Goal: Task Accomplishment & Management: Complete application form

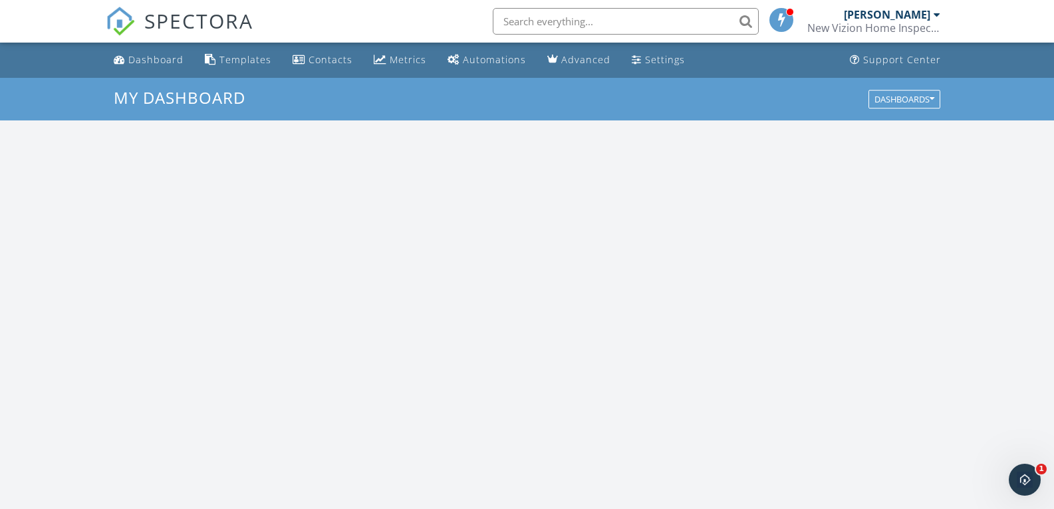
scroll to position [1230, 1074]
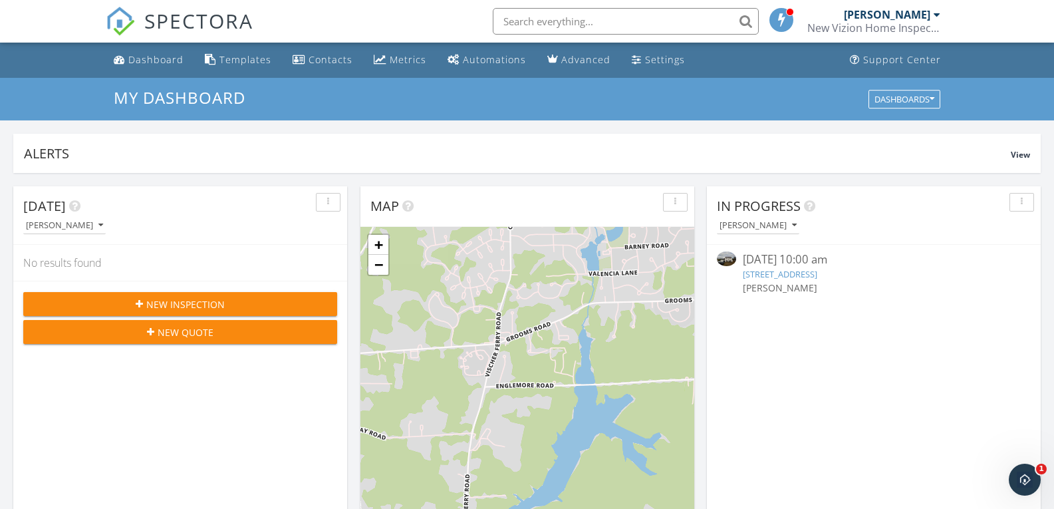
drag, startPoint x: 154, startPoint y: 62, endPoint x: 226, endPoint y: 47, distance: 73.9
click at [153, 62] on div "Dashboard" at bounding box center [155, 59] width 55 height 13
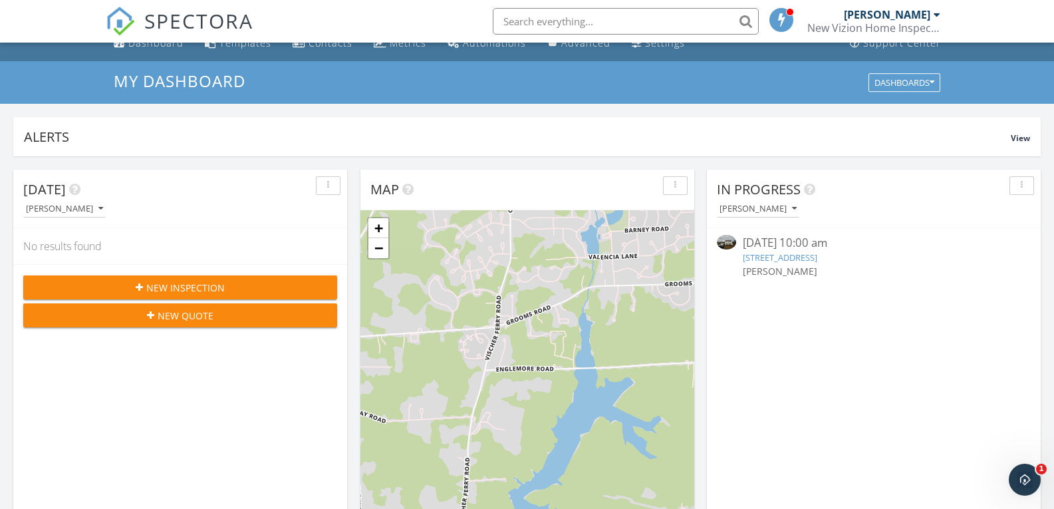
scroll to position [66, 0]
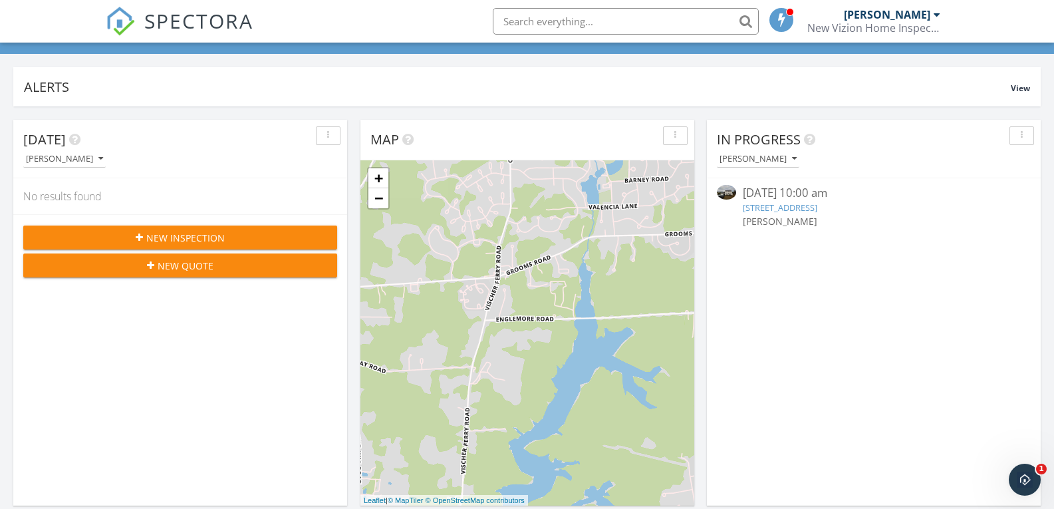
click at [806, 206] on link "[STREET_ADDRESS]" at bounding box center [780, 207] width 74 height 12
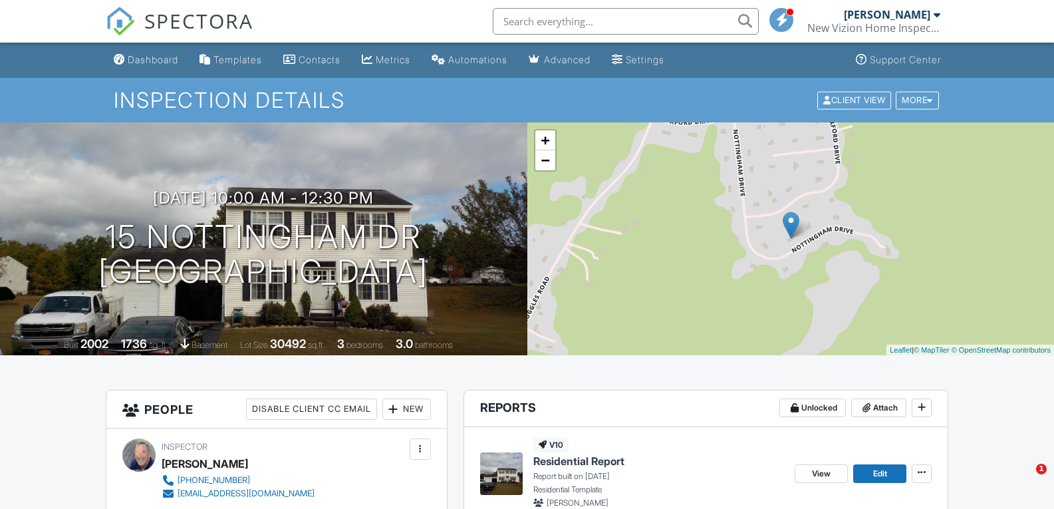
click at [867, 16] on div "[PERSON_NAME]" at bounding box center [887, 14] width 86 height 13
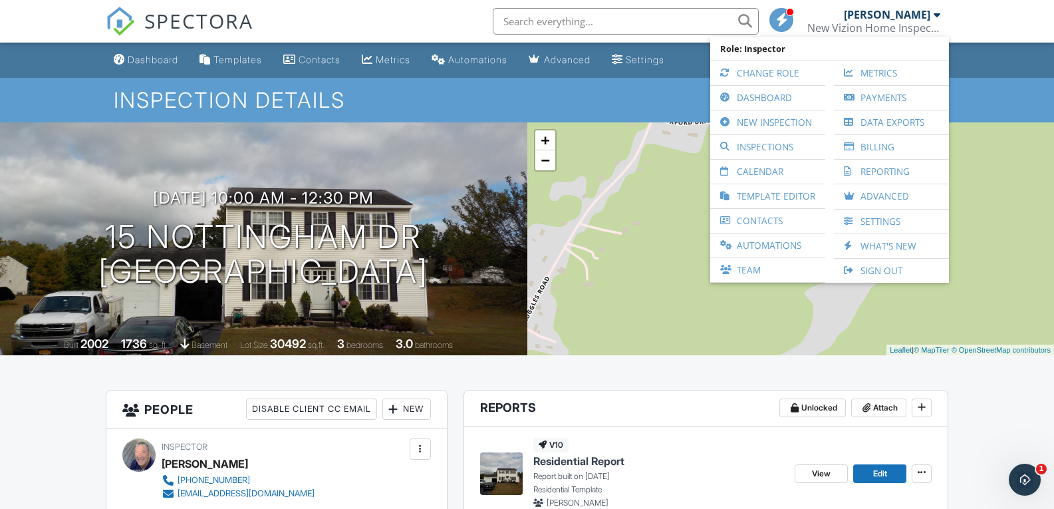
click at [870, 267] on link "Sign Out" at bounding box center [891, 271] width 102 height 24
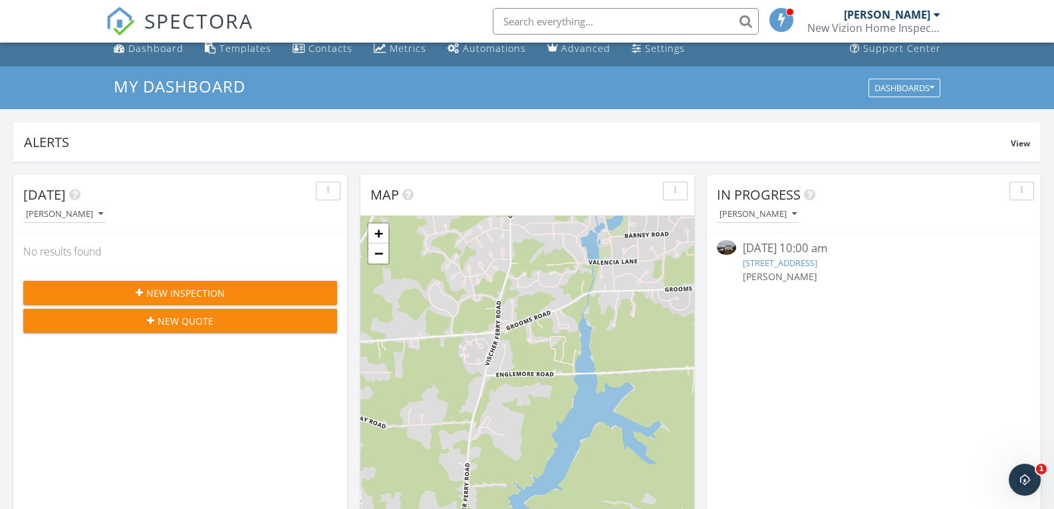
scroll to position [399, 0]
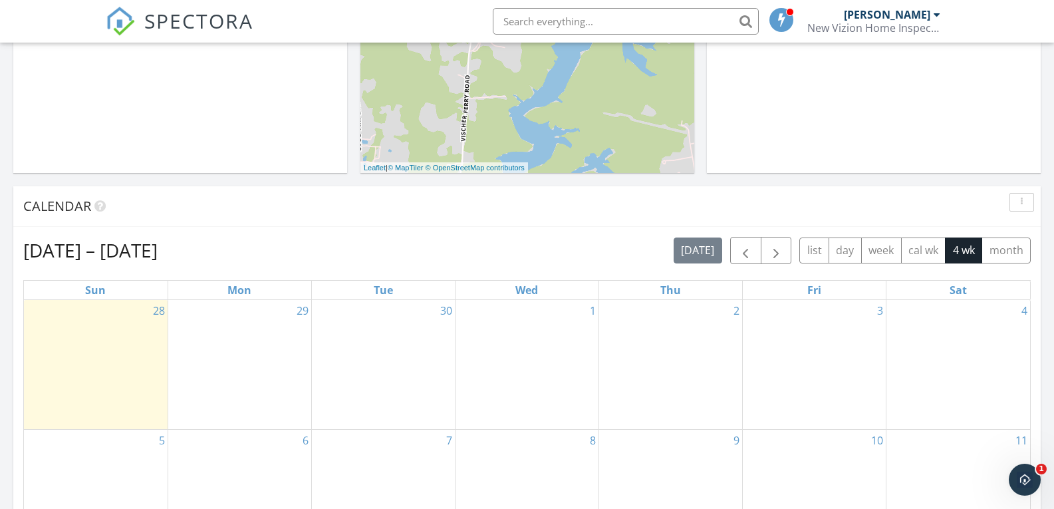
click at [265, 336] on div "29" at bounding box center [239, 365] width 143 height 130
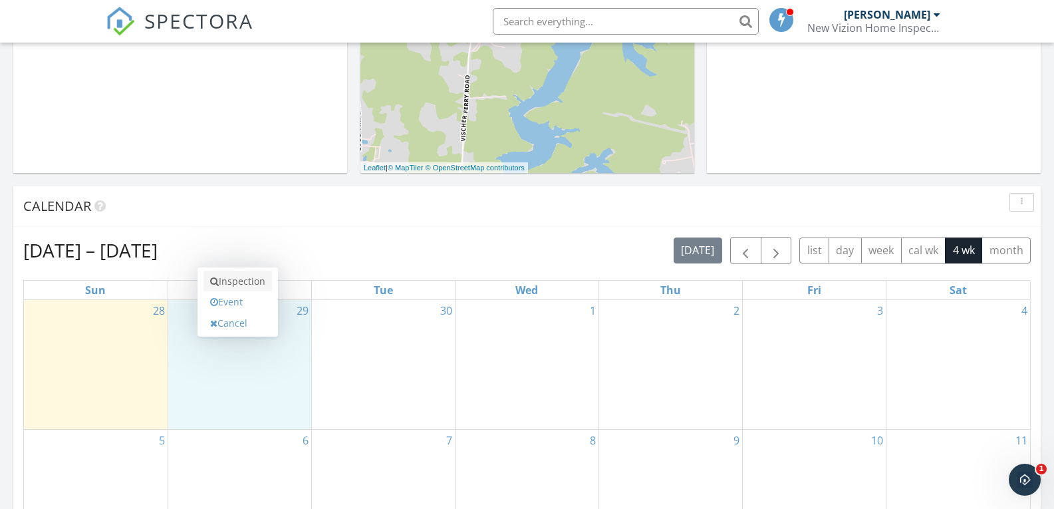
click at [257, 281] on link "Inspection" at bounding box center [237, 281] width 68 height 21
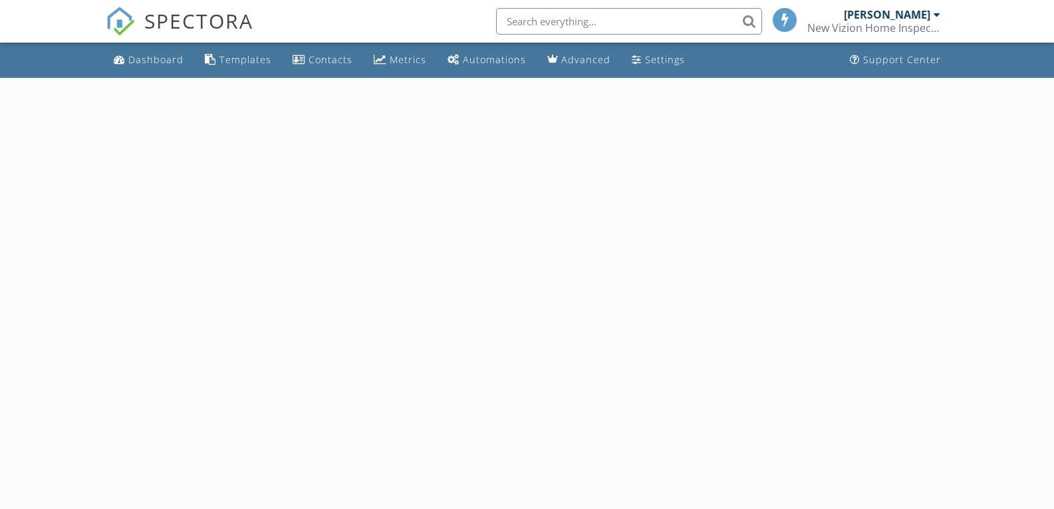
select select "8"
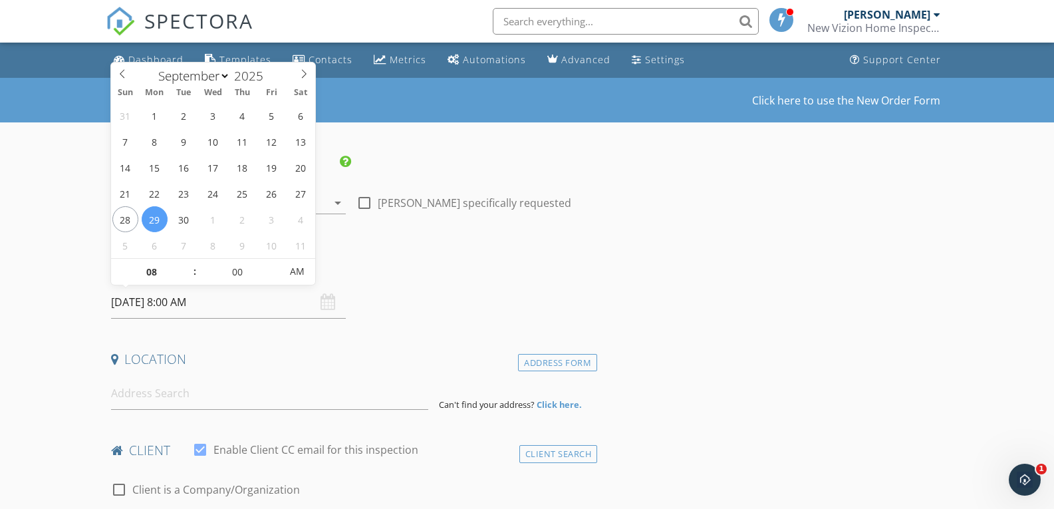
click at [185, 310] on input "09/29/2025 8:00 AM" at bounding box center [228, 302] width 235 height 33
type input "09"
type input "09/29/2025 9:00 AM"
click at [189, 263] on span at bounding box center [187, 265] width 9 height 13
type input "10"
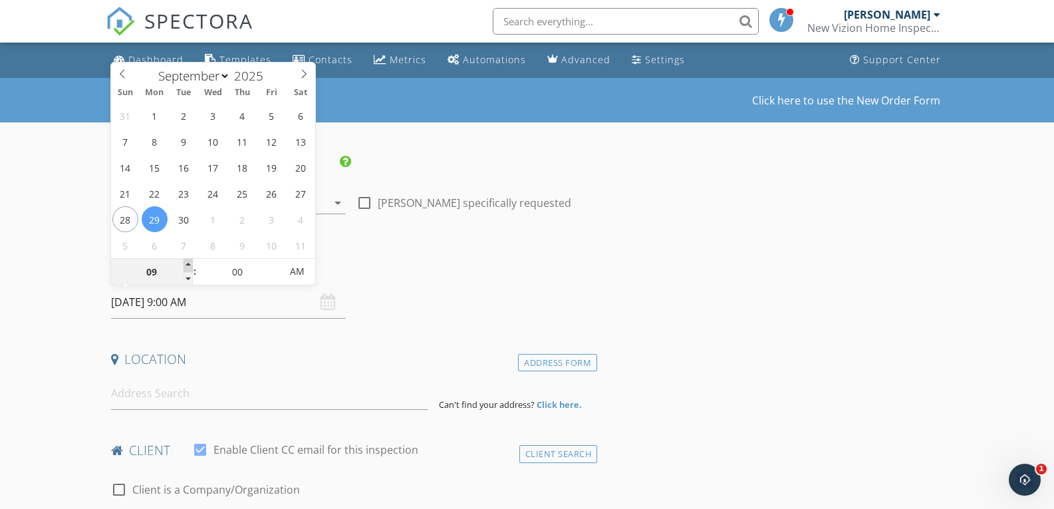
type input "09/29/2025 10:00 AM"
click at [189, 263] on span at bounding box center [187, 265] width 9 height 13
type input "11"
type input "09/29/2025 11:00 AM"
click at [189, 263] on span at bounding box center [187, 265] width 9 height 13
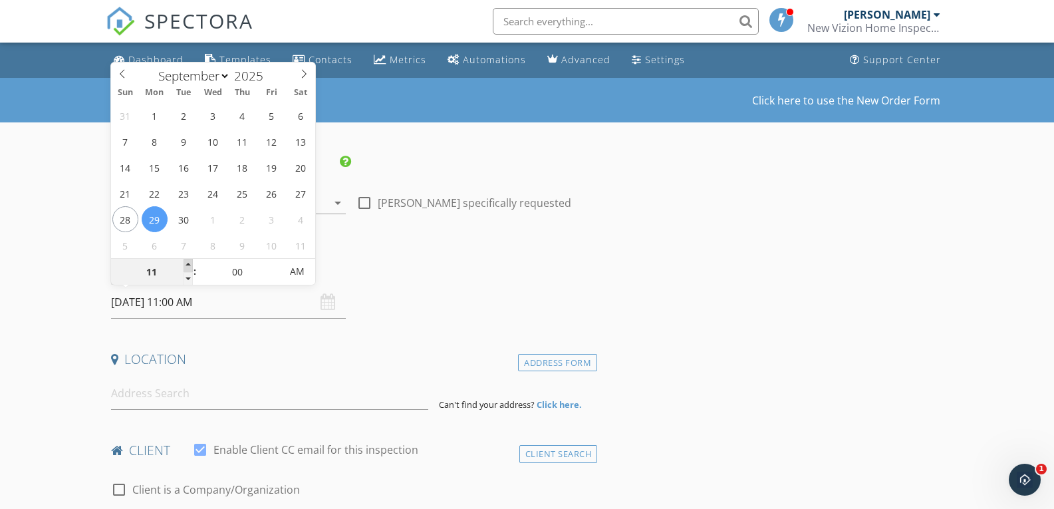
type input "12"
type input "[DATE] 12:00 PM"
click at [189, 263] on span at bounding box center [187, 265] width 9 height 13
click at [142, 395] on input at bounding box center [269, 393] width 317 height 33
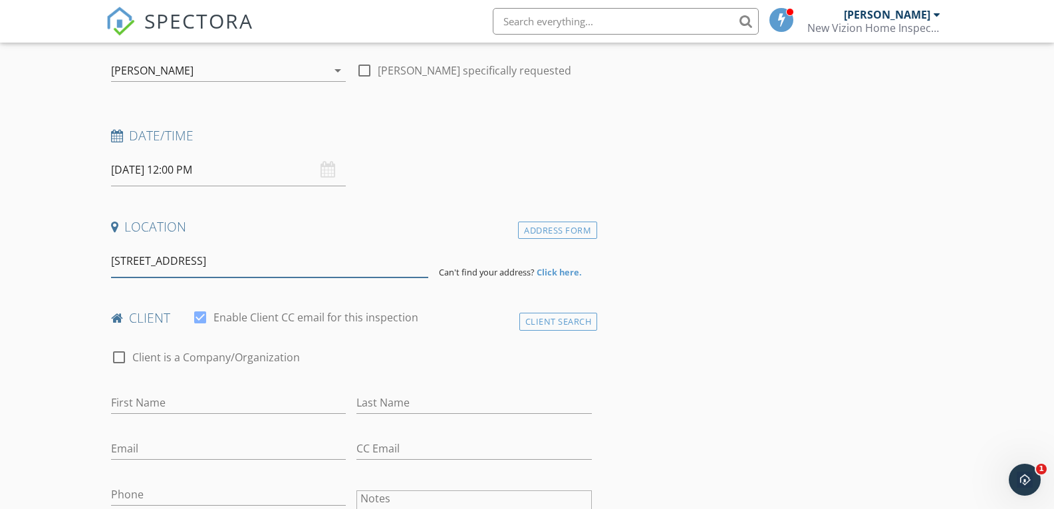
scroll to position [133, 0]
click at [126, 259] on input "141Coon Lane" at bounding box center [269, 260] width 317 height 33
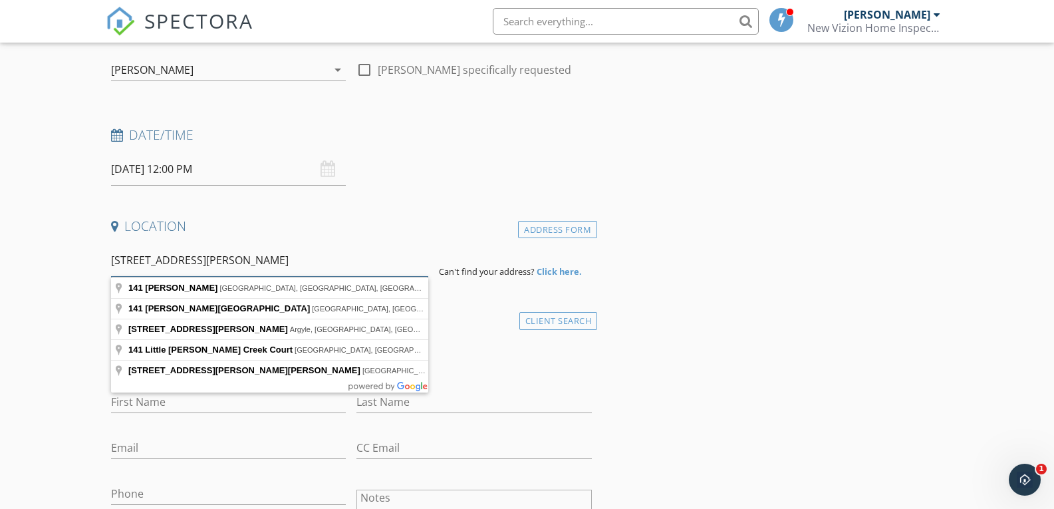
click at [203, 262] on input "141 Coon Lane" at bounding box center [269, 260] width 317 height 33
type input "141 Coon Lane, Salem, NY, USA"
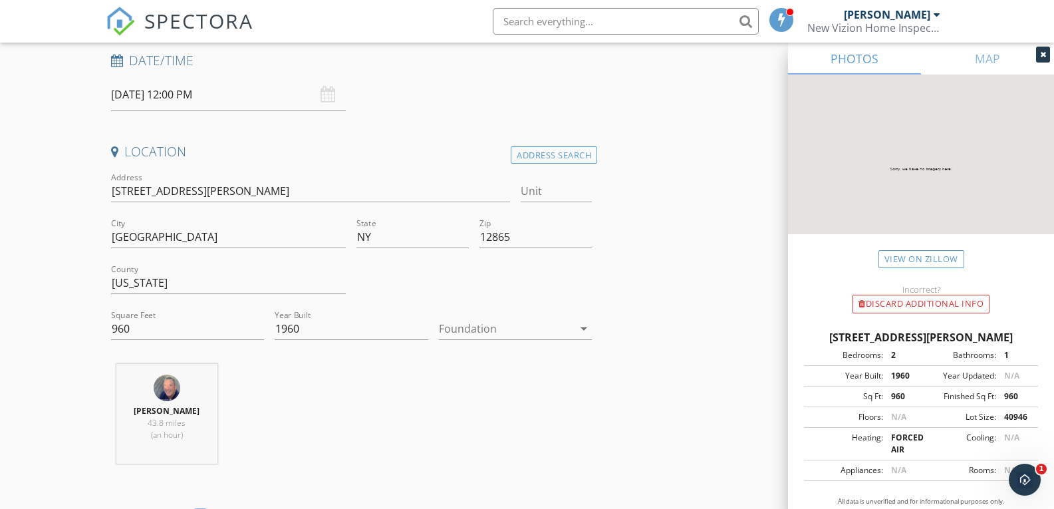
scroll to position [266, 0]
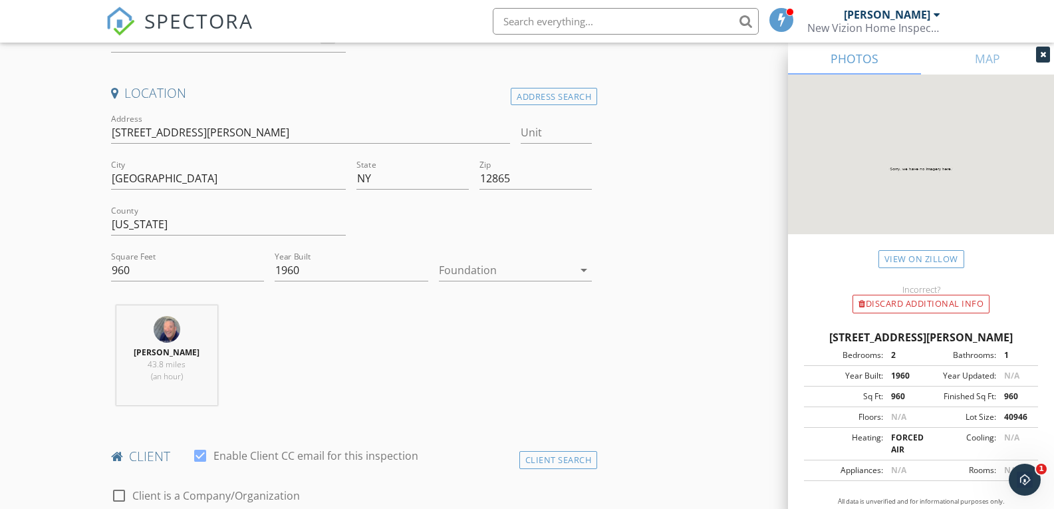
click at [481, 269] on div at bounding box center [506, 269] width 135 height 21
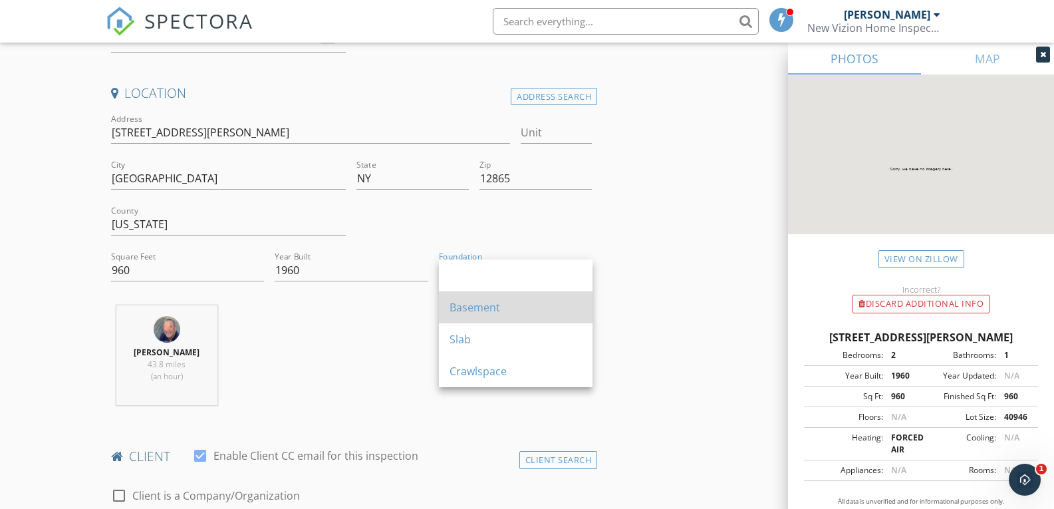
click at [479, 307] on div "Basement" at bounding box center [515, 307] width 132 height 16
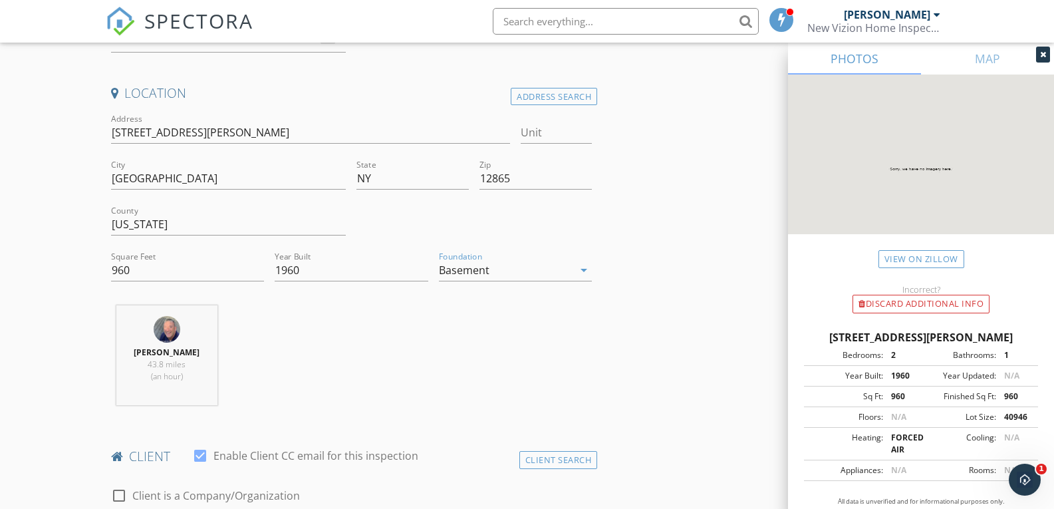
scroll to position [465, 0]
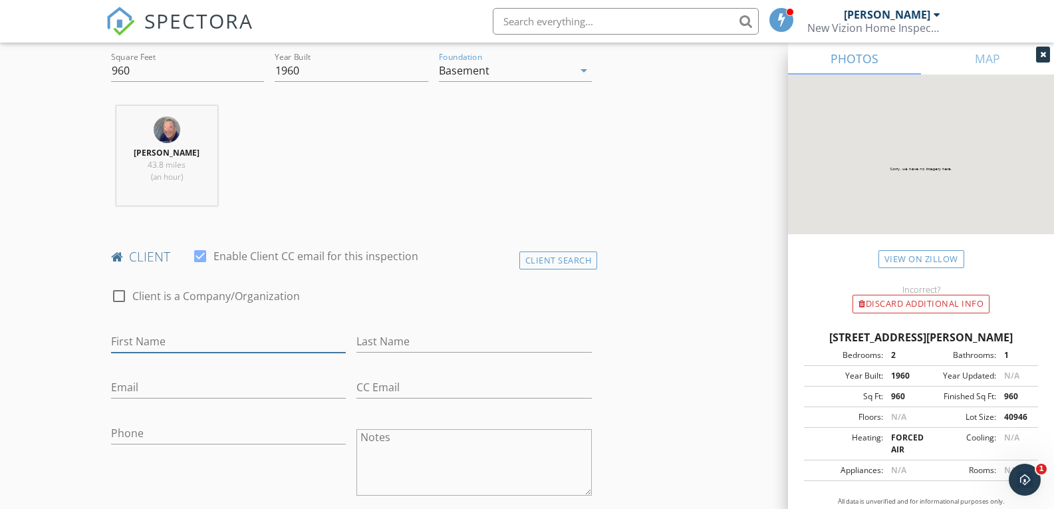
click at [144, 342] on input "First Name" at bounding box center [228, 341] width 235 height 22
type input "Sara"
click at [384, 342] on input "Last Name" at bounding box center [473, 341] width 235 height 22
type input "Shapiro"
click at [124, 384] on input "Email" at bounding box center [228, 387] width 235 height 22
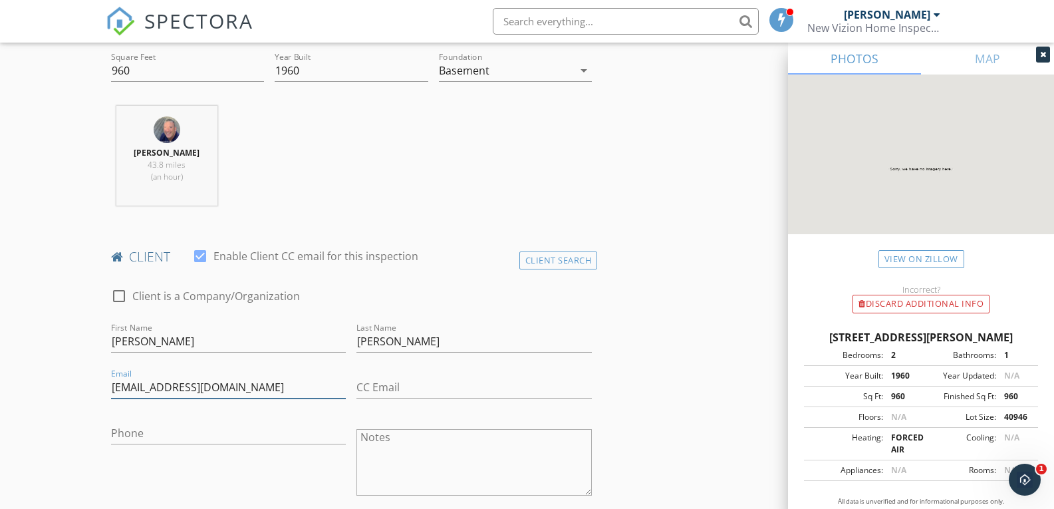
type input "ssartwise@gmail.com"
click at [144, 431] on input "Phone" at bounding box center [228, 433] width 235 height 22
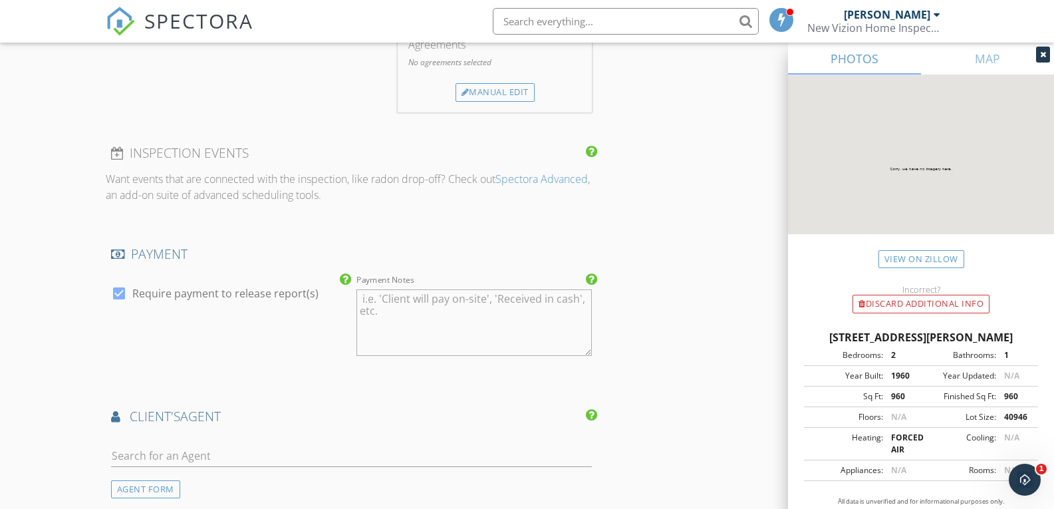
scroll to position [1263, 0]
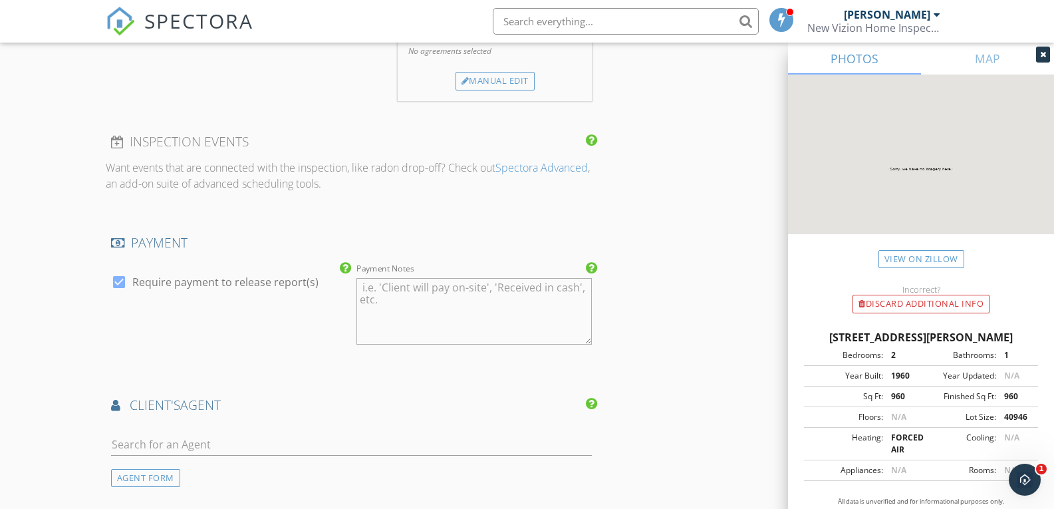
type input "831-465-8419"
click at [118, 279] on div at bounding box center [119, 282] width 23 height 23
checkbox input "false"
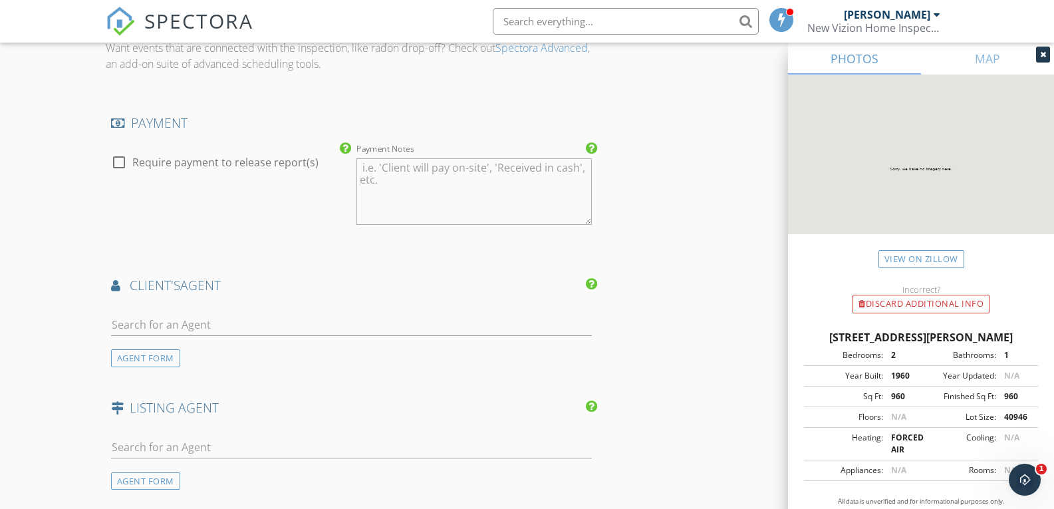
scroll to position [1396, 0]
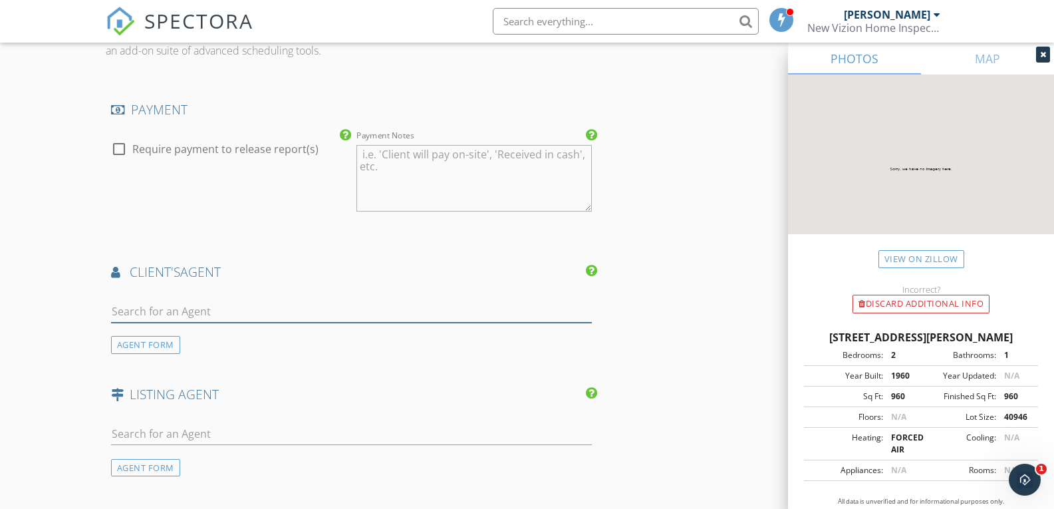
click at [141, 307] on input "text" at bounding box center [351, 311] width 481 height 22
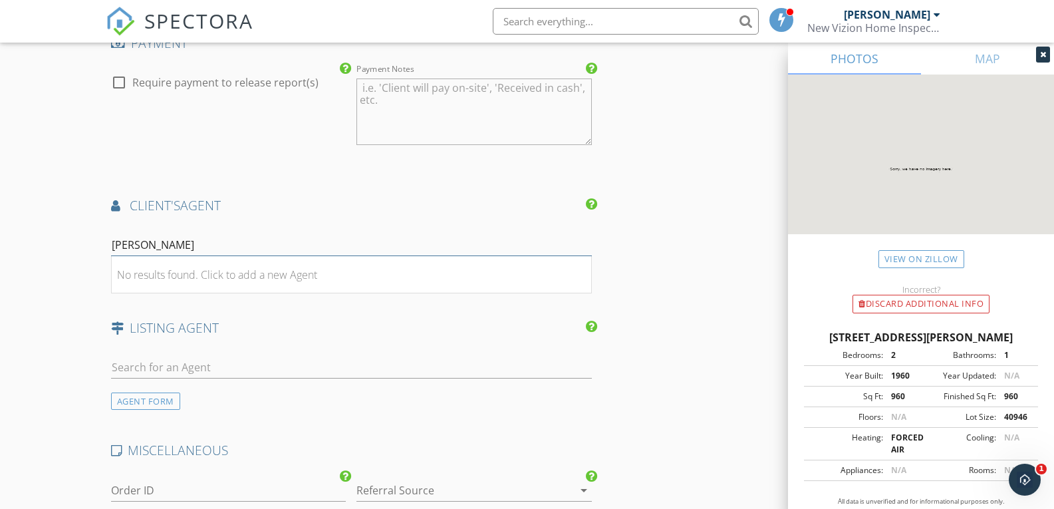
click at [158, 243] on input "pam" at bounding box center [351, 245] width 481 height 22
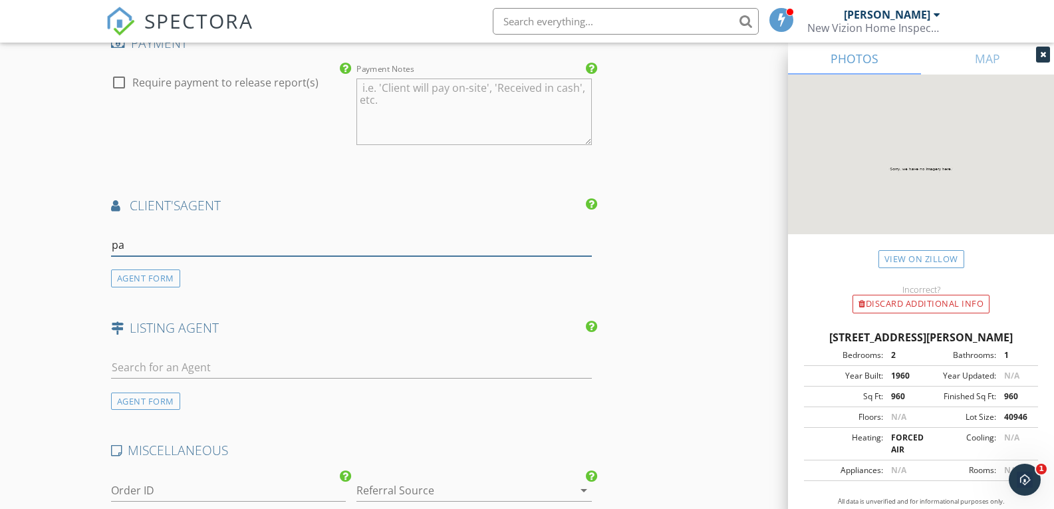
type input "p"
click at [146, 281] on div "AGENT FORM" at bounding box center [145, 278] width 69 height 18
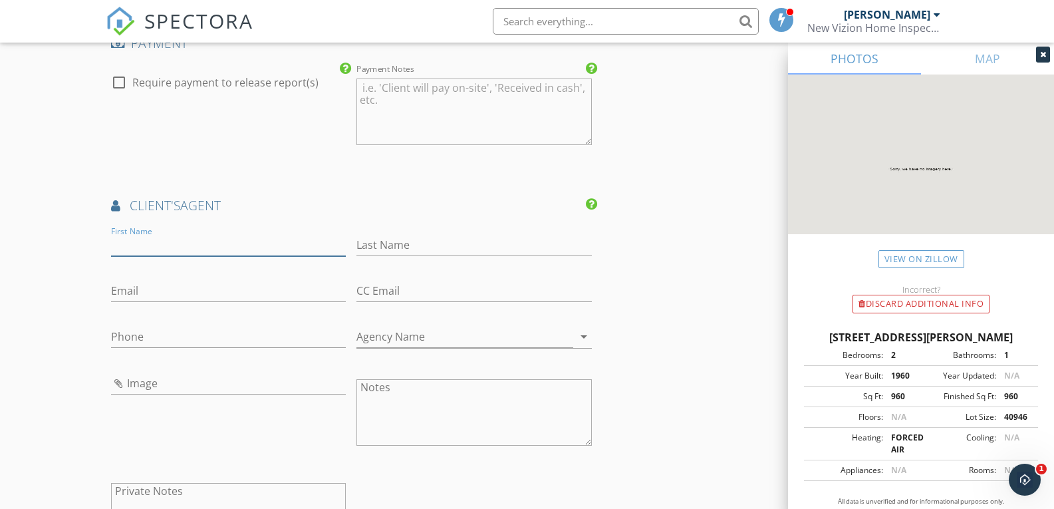
click at [140, 247] on input "First Name" at bounding box center [228, 245] width 235 height 22
type input "Pam"
click at [388, 237] on input "Last Name" at bounding box center [473, 245] width 235 height 22
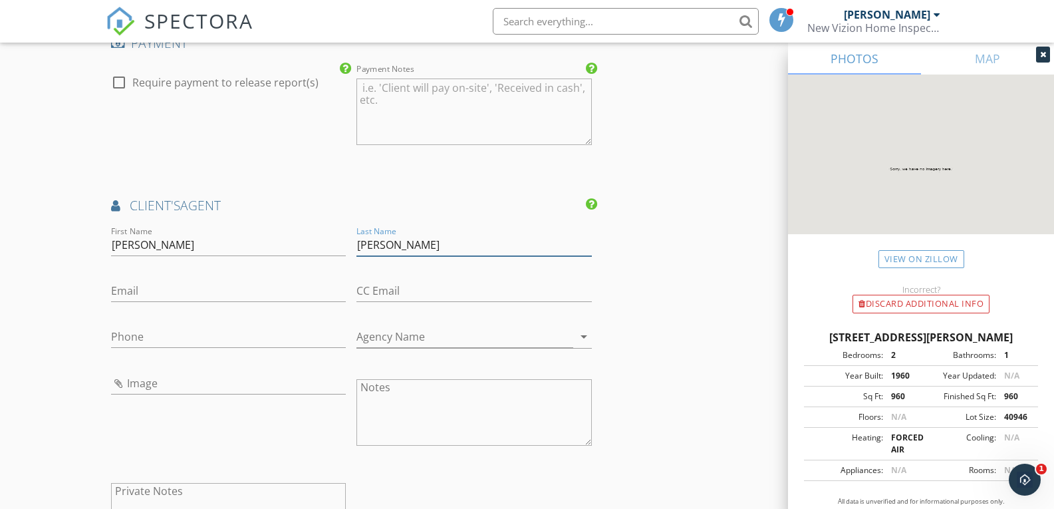
type input "Tinkham"
click at [149, 290] on input "Email" at bounding box center [228, 291] width 235 height 22
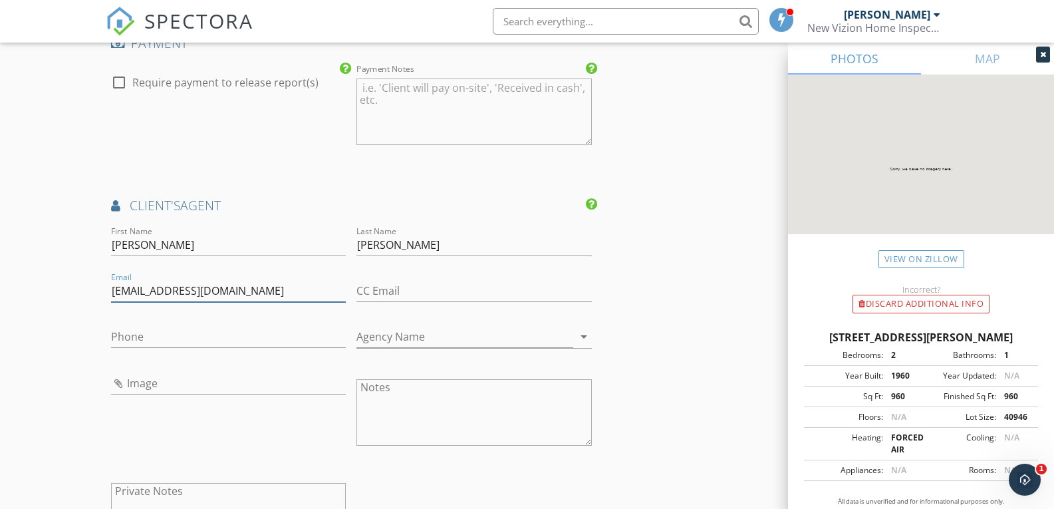
type input "ptinkham@bhhsblake.com"
click at [124, 340] on input "Phone" at bounding box center [228, 337] width 235 height 22
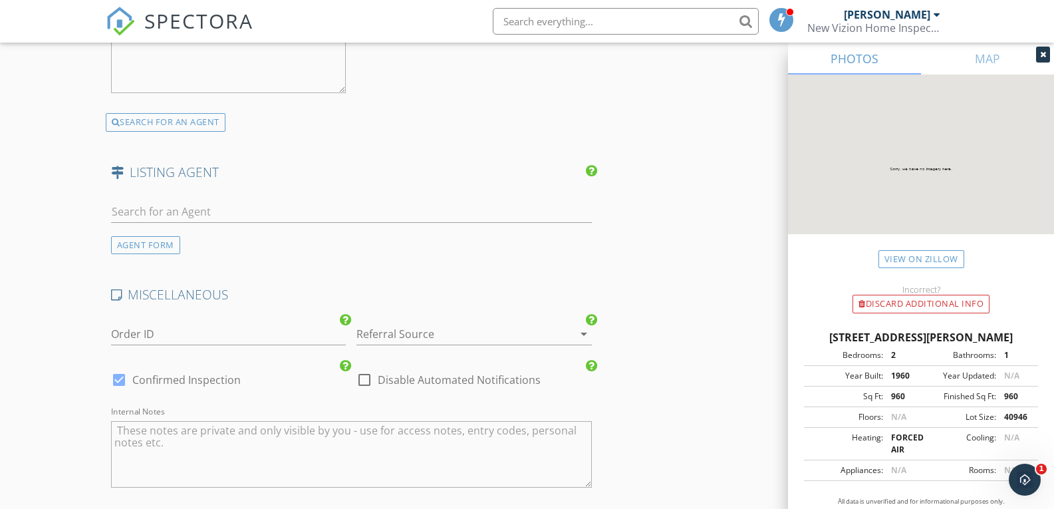
scroll to position [2157, 0]
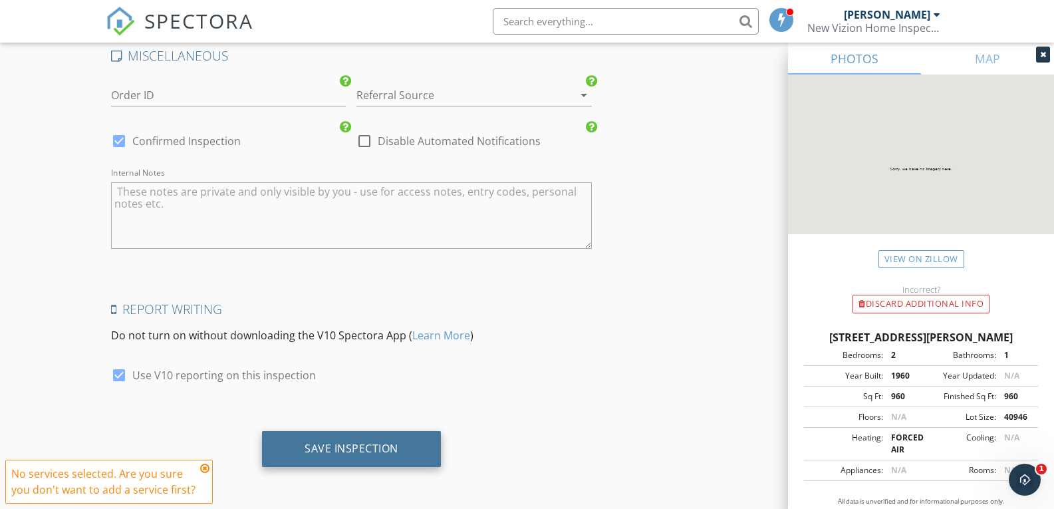
type input "518-701-5668"
click at [339, 445] on div "Save Inspection" at bounding box center [351, 447] width 94 height 13
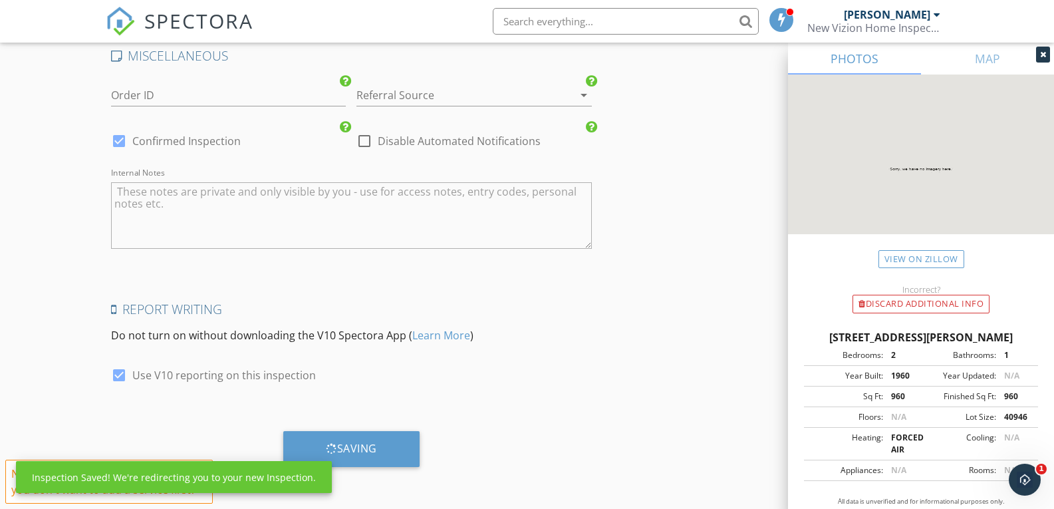
scroll to position [1958, 0]
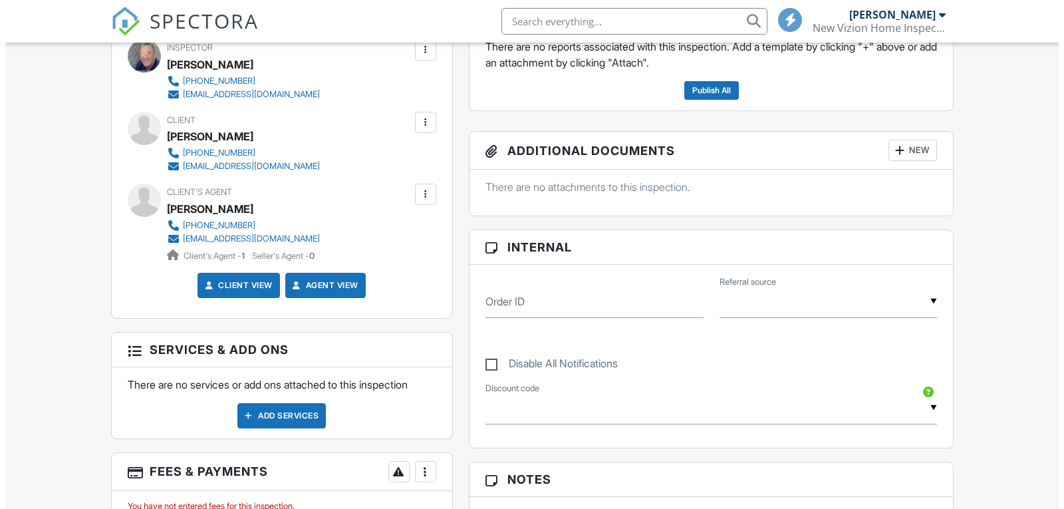
scroll to position [266, 0]
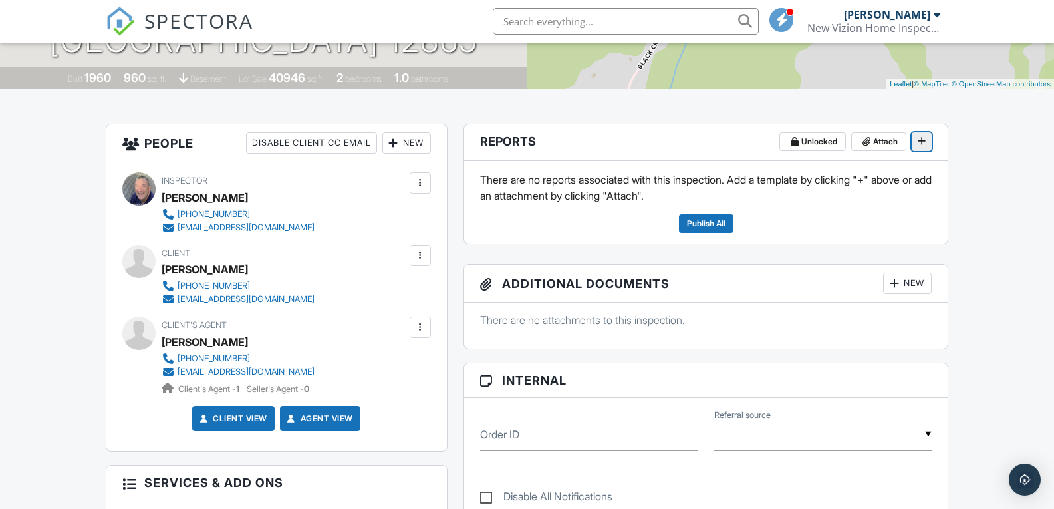
click at [921, 138] on icon at bounding box center [921, 140] width 8 height 9
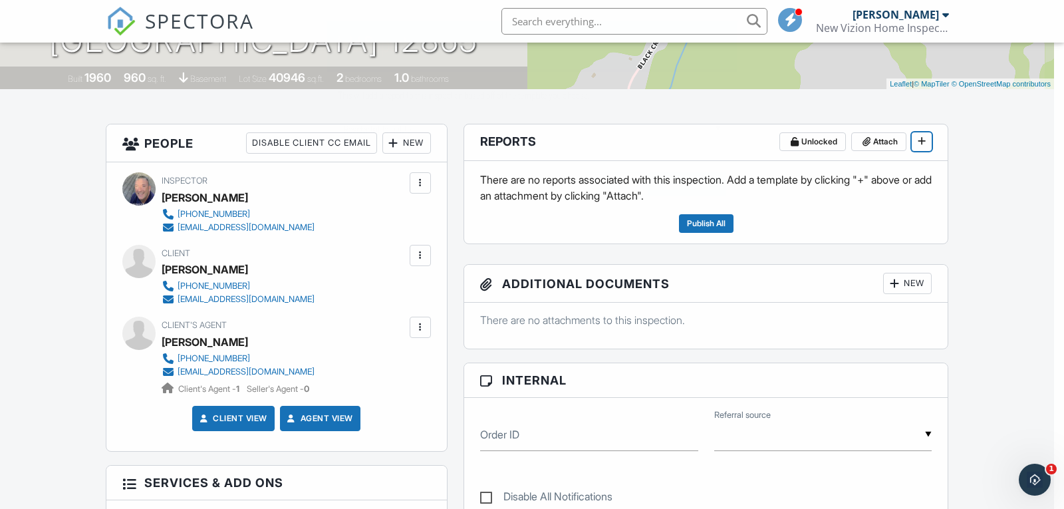
scroll to position [0, 0]
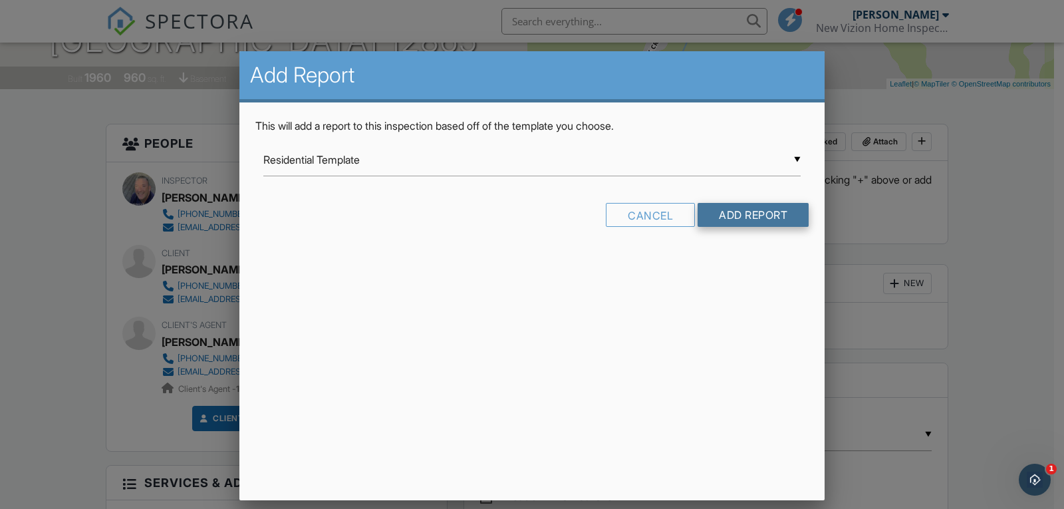
click at [749, 212] on input "Add Report" at bounding box center [752, 215] width 111 height 24
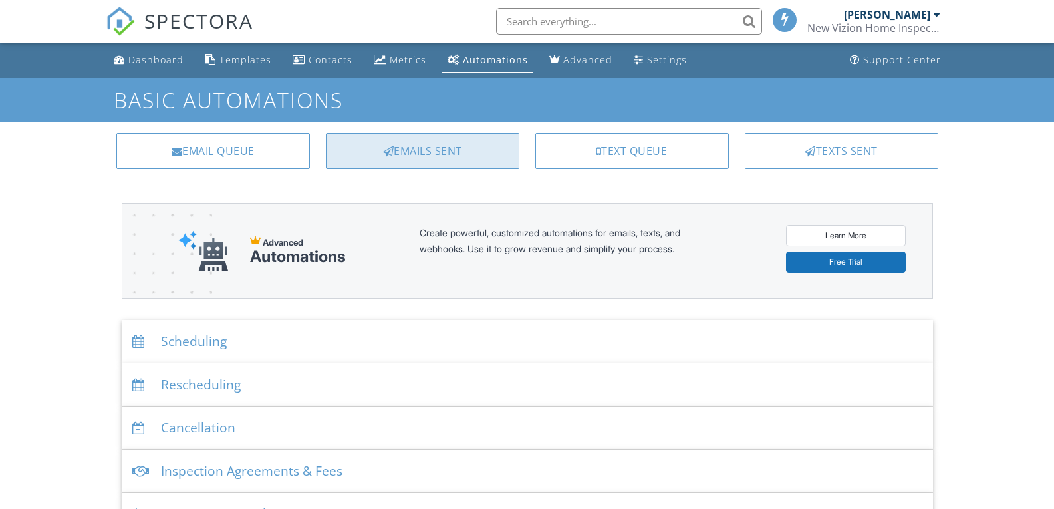
click at [432, 148] on div "Emails Sent" at bounding box center [422, 151] width 193 height 36
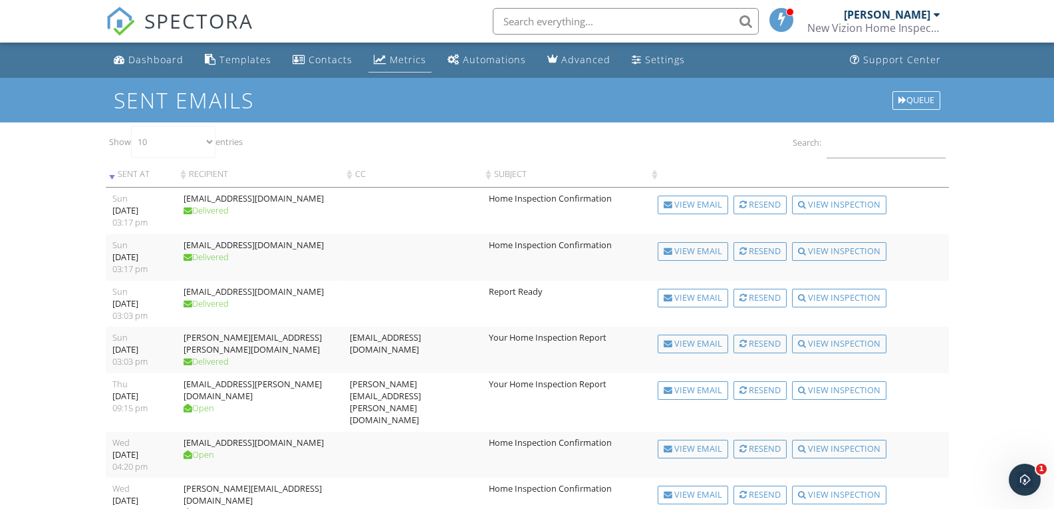
click at [413, 64] on div "Metrics" at bounding box center [408, 59] width 37 height 13
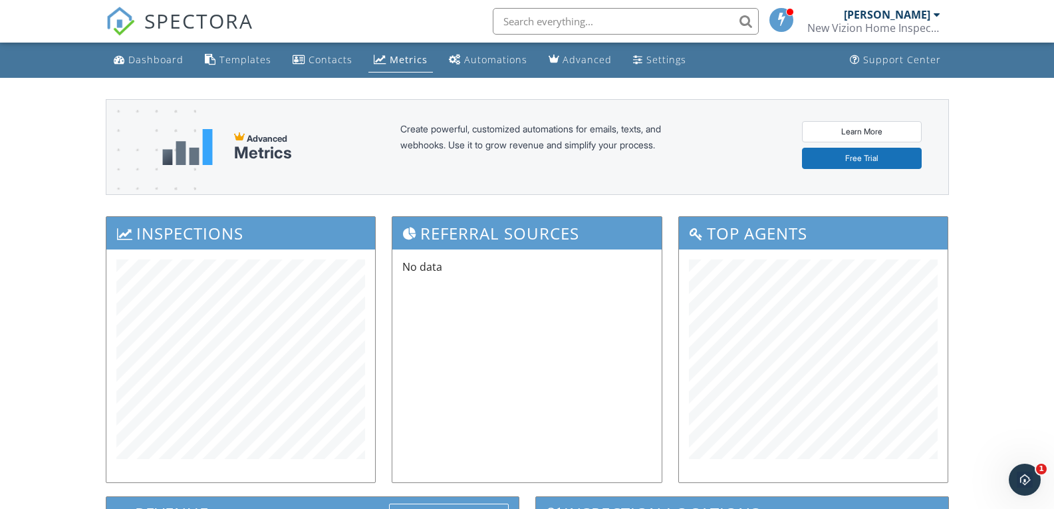
click at [883, 17] on div "[PERSON_NAME]" at bounding box center [887, 14] width 86 height 13
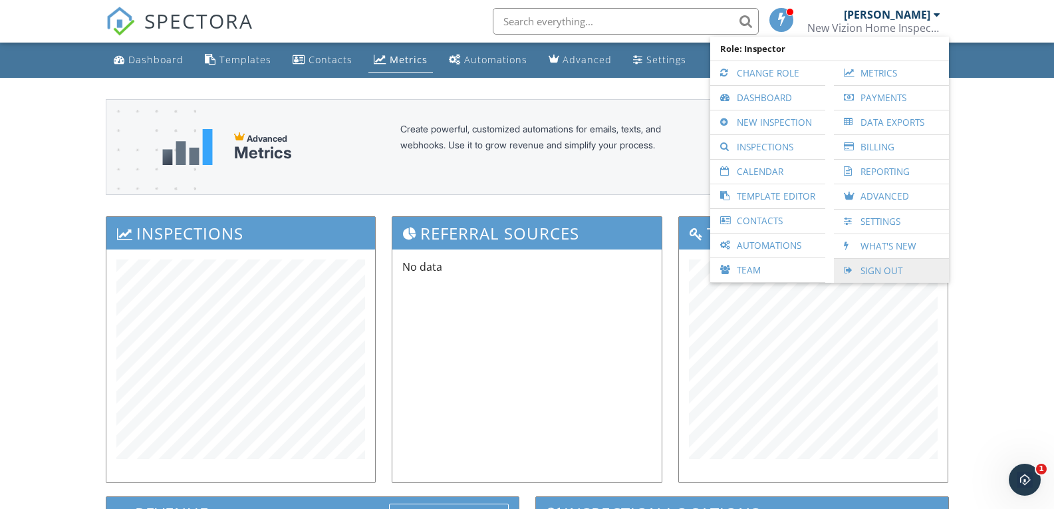
click at [860, 268] on link "Sign Out" at bounding box center [891, 271] width 102 height 24
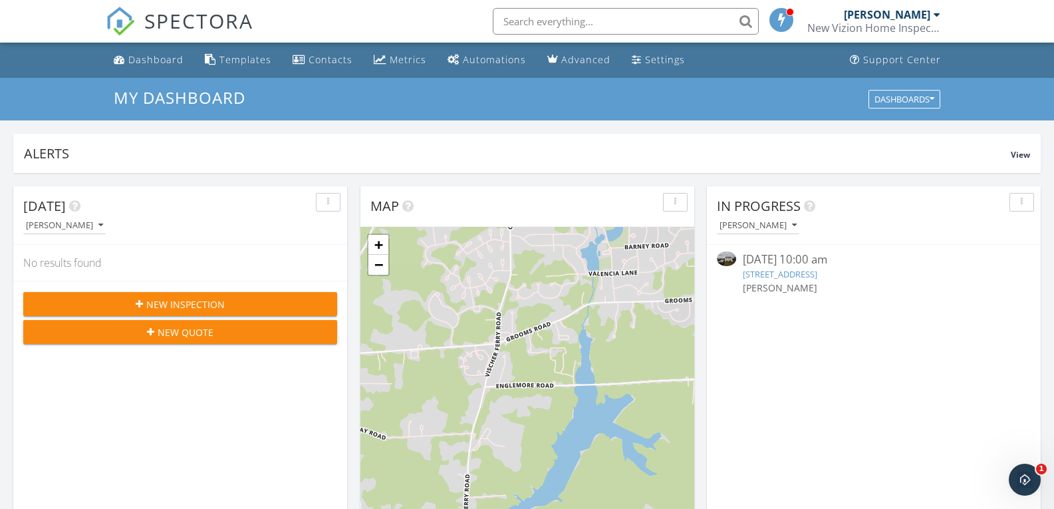
click at [777, 274] on link "15 Nottingham Dr, Saratoga Springs, NY 12866" at bounding box center [780, 274] width 74 height 12
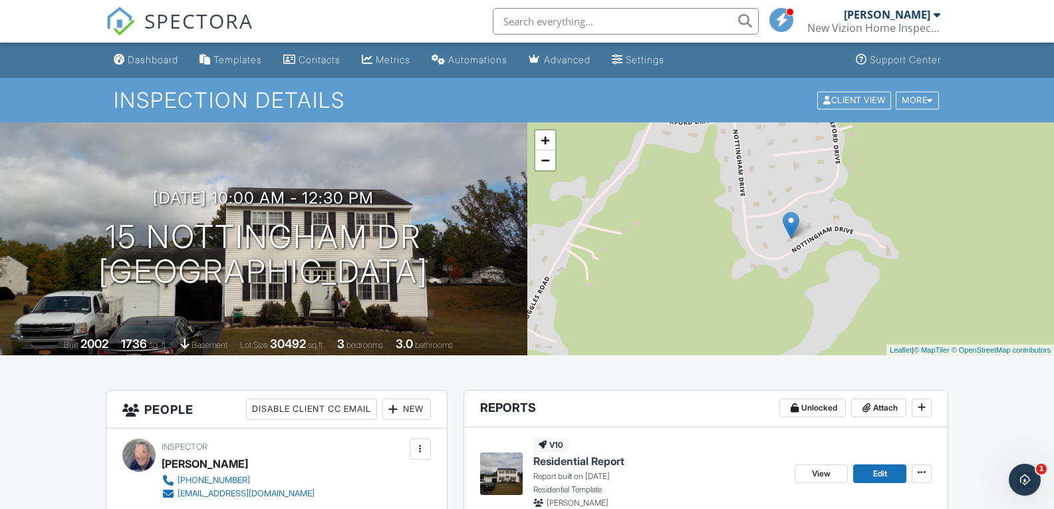
scroll to position [266, 0]
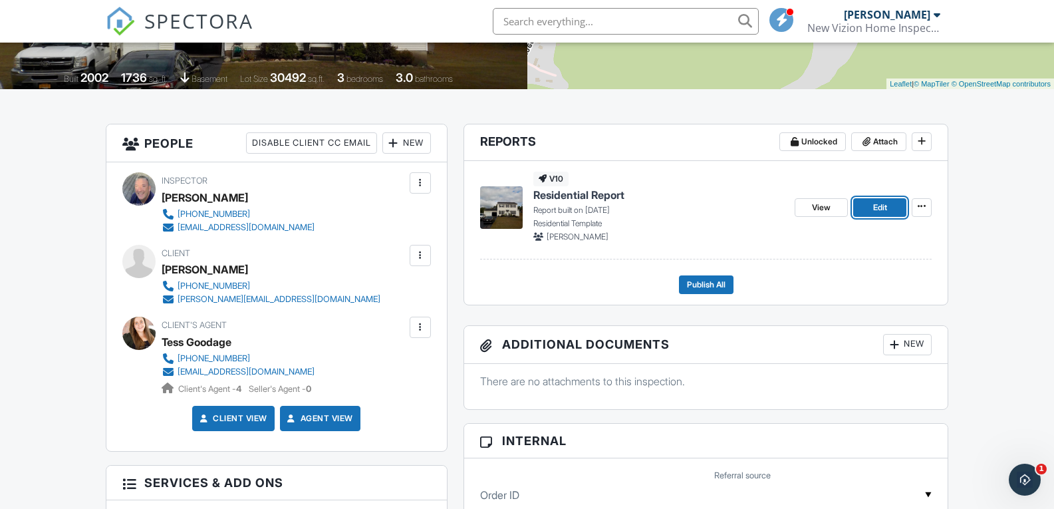
click at [885, 203] on span "Edit" at bounding box center [880, 207] width 14 height 13
